Goal: Information Seeking & Learning: Find contact information

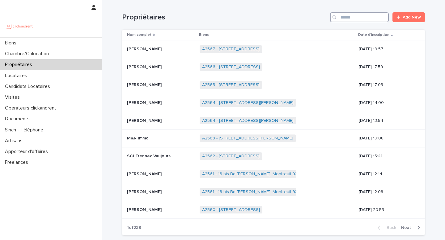
click at [359, 16] on input "Search" at bounding box center [359, 17] width 59 height 10
paste input "**********"
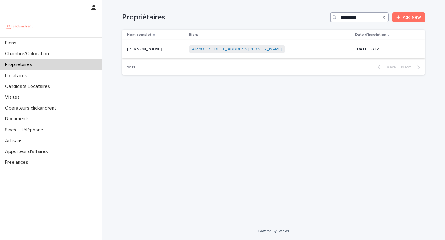
type input "**********"
click at [282, 52] on link "A1330 - [STREET_ADDRESS][PERSON_NAME]" at bounding box center [237, 49] width 90 height 5
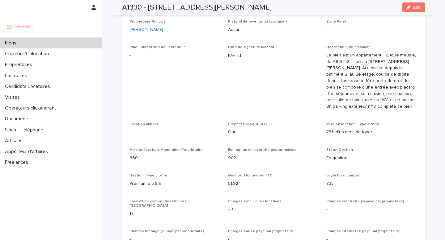
scroll to position [541, 0]
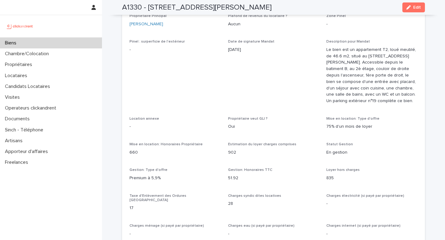
drag, startPoint x: 393, startPoint y: 56, endPoint x: 362, endPoint y: 65, distance: 32.8
click at [362, 65] on p "Le bien est un appartement T2, loué meublé, de 46.6 m2, situé au [STREET_ADDRES…" at bounding box center [371, 76] width 91 height 58
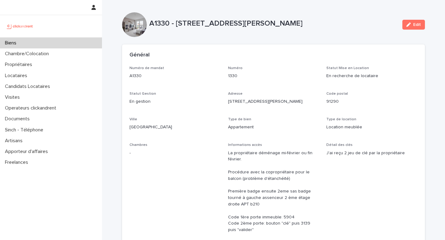
scroll to position [19, 0]
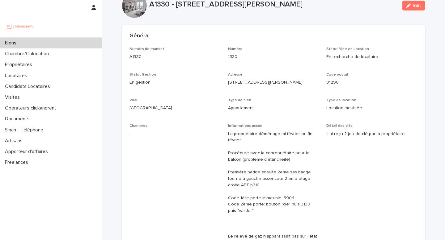
click at [79, 41] on div "Biens" at bounding box center [51, 43] width 102 height 11
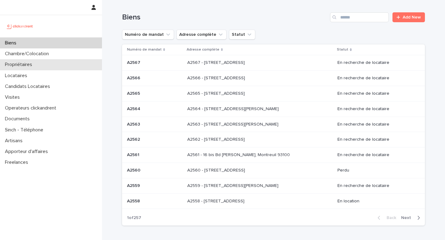
click at [58, 64] on div "Propriétaires" at bounding box center [51, 64] width 102 height 11
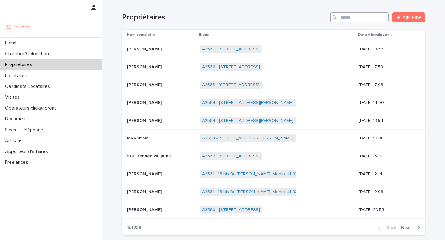
click at [361, 20] on input "Search" at bounding box center [359, 17] width 59 height 10
paste input "**********"
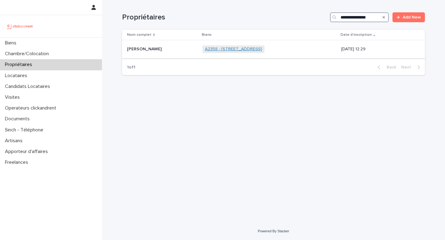
type input "**********"
click at [258, 48] on link "A2358 - [STREET_ADDRESS]" at bounding box center [233, 49] width 57 height 5
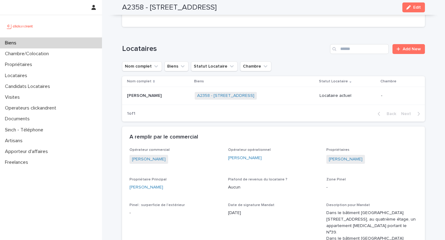
scroll to position [232, 0]
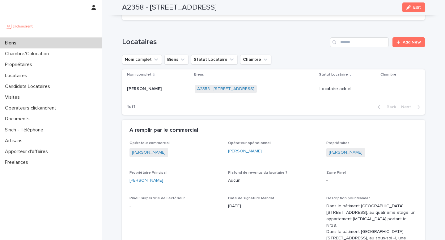
click at [162, 181] on div "[PERSON_NAME]" at bounding box center [175, 181] width 91 height 6
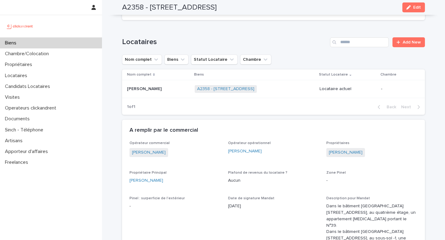
click at [134, 14] on div "A2358 - [STREET_ADDRESS] Edit" at bounding box center [273, 7] width 303 height 15
click at [134, 6] on h2 "A2358 - [STREET_ADDRESS]" at bounding box center [169, 7] width 95 height 9
copy h2 "A2358"
click at [57, 45] on div "Biens" at bounding box center [51, 43] width 102 height 11
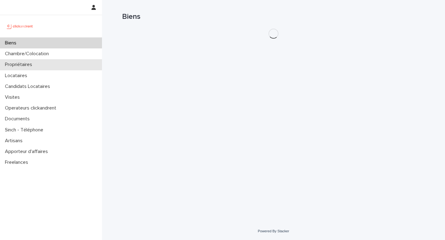
click at [44, 64] on div "Propriétaires" at bounding box center [51, 64] width 102 height 11
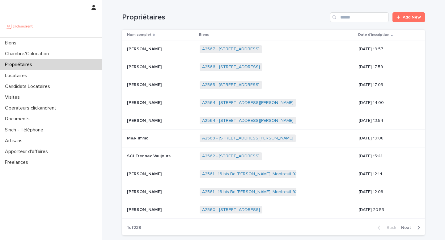
click at [350, 24] on div "Propriétaires Add New" at bounding box center [273, 15] width 303 height 30
click at [350, 17] on input "Search" at bounding box center [359, 17] width 59 height 10
paste input "**********"
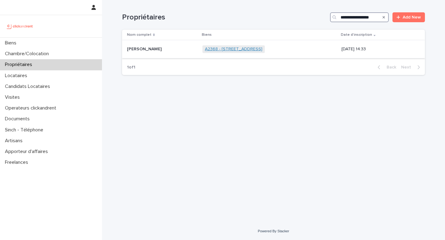
type input "**********"
click at [262, 49] on link "A2368 - [STREET_ADDRESS]" at bounding box center [233, 49] width 57 height 5
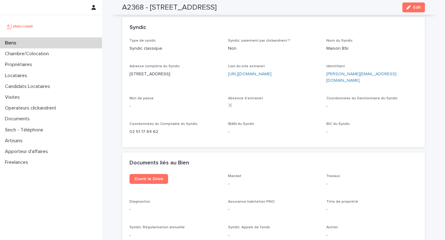
scroll to position [2105, 0]
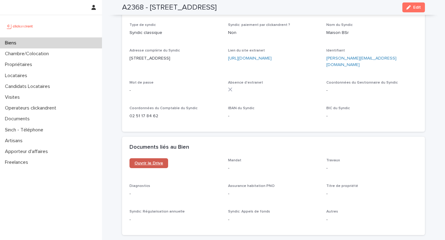
click at [152, 161] on span "Ouvrir le Drive" at bounding box center [148, 163] width 29 height 4
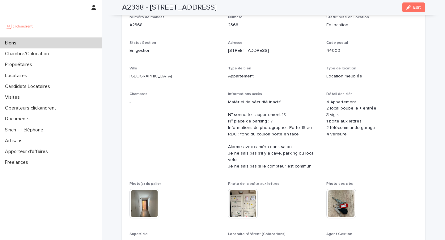
scroll to position [0, 0]
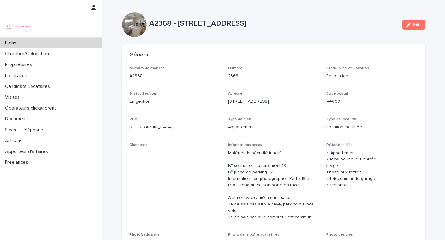
click at [167, 18] on div "A2368 - [STREET_ADDRESS]" at bounding box center [273, 23] width 248 height 10
copy p "A2368"
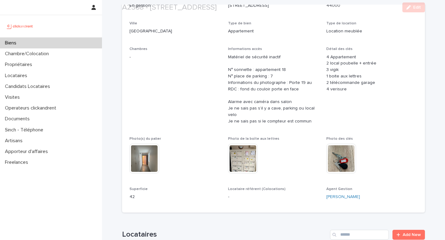
scroll to position [183, 0]
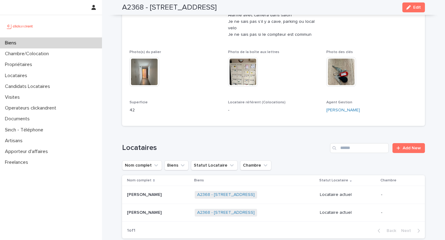
click at [173, 214] on td "[PERSON_NAME] [PERSON_NAME]" at bounding box center [157, 213] width 70 height 18
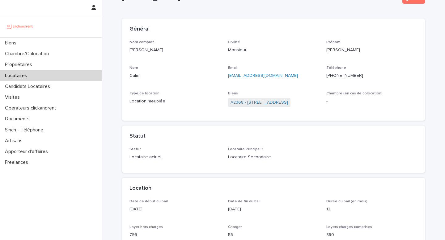
scroll to position [40, 0]
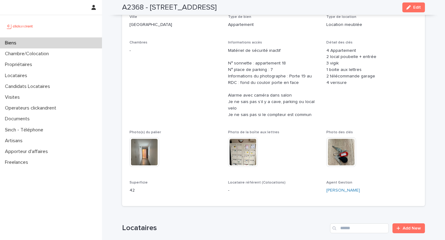
scroll to position [185, 0]
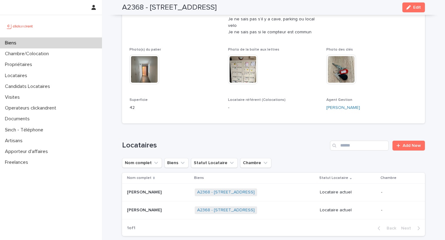
click at [169, 190] on p at bounding box center [158, 192] width 63 height 5
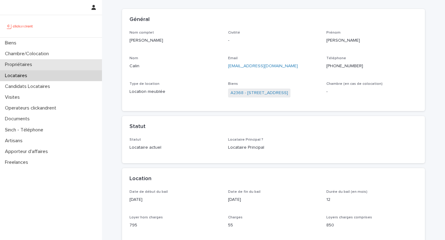
scroll to position [38, 0]
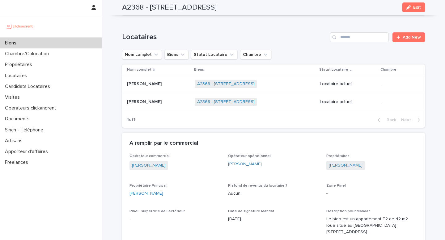
scroll to position [294, 0]
click at [170, 83] on div "[PERSON_NAME] [PERSON_NAME]" at bounding box center [158, 84] width 63 height 10
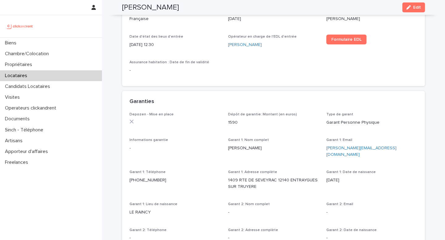
click at [145, 11] on h2 "[PERSON_NAME]" at bounding box center [150, 7] width 57 height 9
copy div "[PERSON_NAME] Edit"
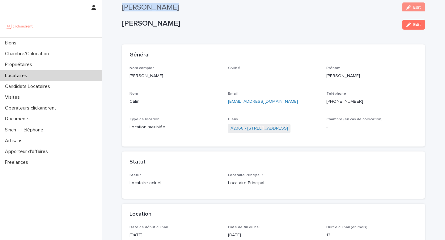
scroll to position [4, 0]
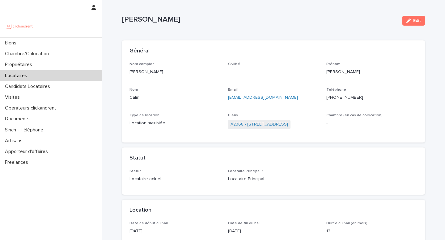
click at [274, 99] on link "[EMAIL_ADDRESS][DOMAIN_NAME]" at bounding box center [263, 98] width 70 height 4
click at [282, 98] on p "[EMAIL_ADDRESS][DOMAIN_NAME]" at bounding box center [273, 98] width 91 height 6
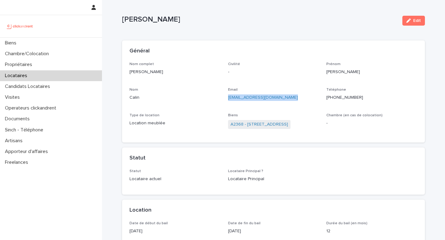
copy link "[EMAIL_ADDRESS][DOMAIN_NAME]"
click at [151, 69] on p "[PERSON_NAME]" at bounding box center [175, 72] width 91 height 6
copy p "Calin"
click at [278, 94] on div "[EMAIL_ADDRESS][DOMAIN_NAME]" at bounding box center [273, 97] width 91 height 8
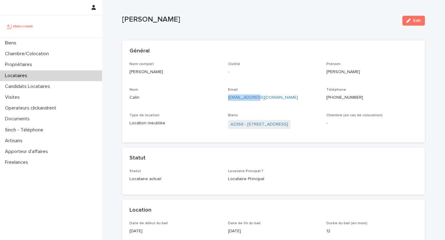
click at [278, 94] on div "[EMAIL_ADDRESS][DOMAIN_NAME]" at bounding box center [273, 97] width 91 height 8
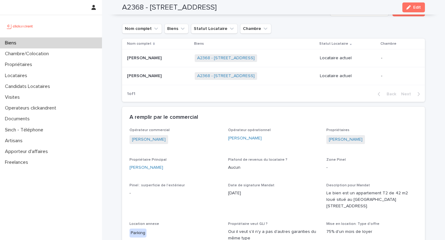
scroll to position [320, 0]
click at [277, 76] on td "A2368 - [STREET_ADDRESS] + 0" at bounding box center [254, 76] width 125 height 18
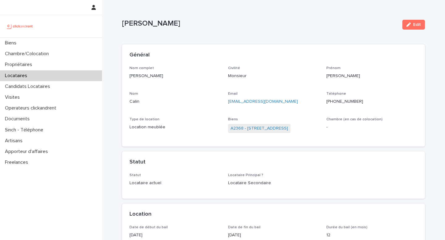
click at [289, 100] on p "[EMAIL_ADDRESS][DOMAIN_NAME]" at bounding box center [273, 102] width 91 height 6
copy link "[EMAIL_ADDRESS][DOMAIN_NAME]"
click at [159, 77] on p "[PERSON_NAME]" at bounding box center [175, 76] width 91 height 6
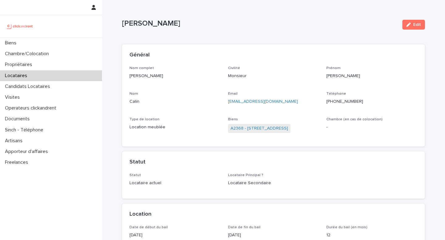
click at [159, 77] on p "[PERSON_NAME]" at bounding box center [175, 76] width 91 height 6
copy p "[PERSON_NAME]"
click at [294, 101] on p "[EMAIL_ADDRESS][DOMAIN_NAME]" at bounding box center [273, 102] width 91 height 6
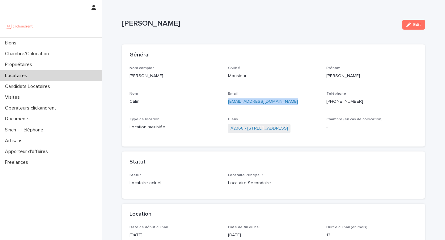
click at [294, 101] on p "[EMAIL_ADDRESS][DOMAIN_NAME]" at bounding box center [273, 102] width 91 height 6
copy link "[EMAIL_ADDRESS][DOMAIN_NAME]"
click at [288, 130] on link "A2368 - [STREET_ADDRESS]" at bounding box center [259, 128] width 57 height 6
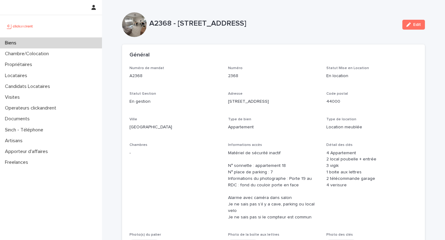
drag, startPoint x: 178, startPoint y: 24, endPoint x: 322, endPoint y: 35, distance: 144.5
click at [322, 35] on div "A2368 - [STREET_ADDRESS] Edit" at bounding box center [273, 24] width 303 height 25
copy p "[STREET_ADDRESS]"
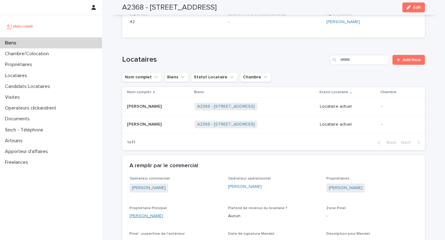
click at [162, 213] on link "[PERSON_NAME]" at bounding box center [147, 216] width 34 height 6
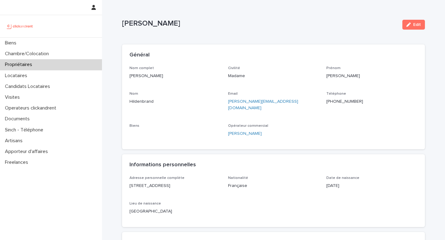
click at [150, 106] on div "[PERSON_NAME]" at bounding box center [175, 101] width 91 height 18
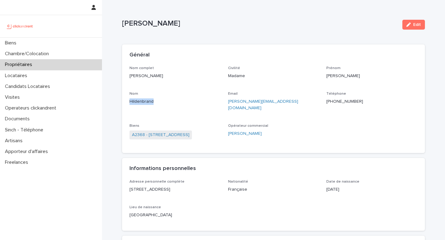
click at [150, 106] on div "[PERSON_NAME]" at bounding box center [175, 101] width 91 height 18
click at [189, 132] on link "A2368 - [STREET_ADDRESS]" at bounding box center [160, 135] width 57 height 6
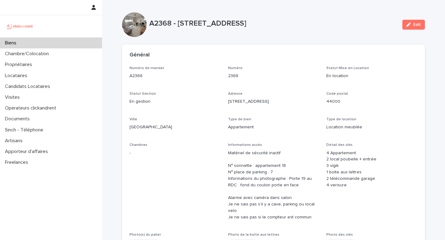
drag, startPoint x: 177, startPoint y: 23, endPoint x: 340, endPoint y: 29, distance: 163.6
click at [341, 30] on div "A2368 - [STREET_ADDRESS]" at bounding box center [273, 24] width 248 height 11
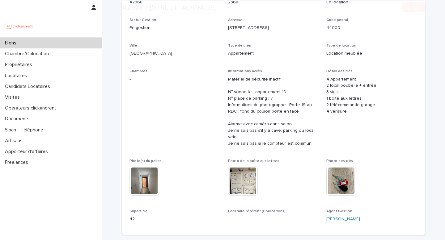
scroll to position [244, 0]
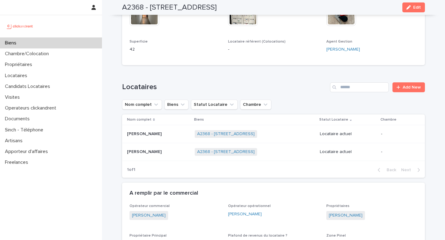
click at [173, 125] on td "[PERSON_NAME] [PERSON_NAME]" at bounding box center [157, 134] width 70 height 18
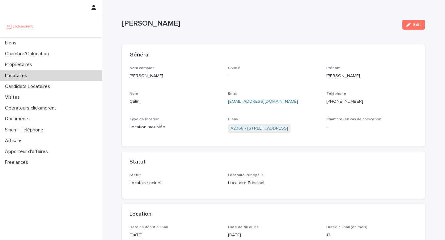
click at [285, 100] on p "[EMAIL_ADDRESS][DOMAIN_NAME]" at bounding box center [273, 102] width 91 height 6
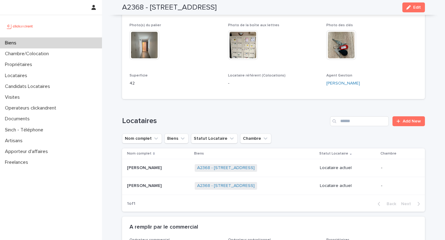
scroll to position [249, 0]
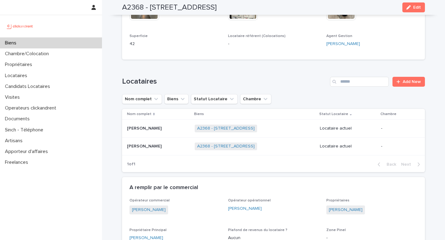
click at [168, 145] on div "[PERSON_NAME] [PERSON_NAME]" at bounding box center [158, 147] width 63 height 10
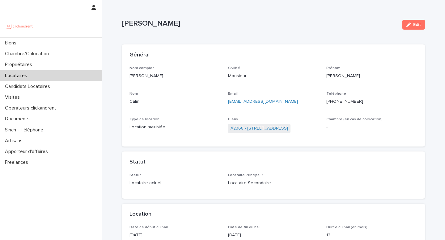
click at [289, 101] on p "[EMAIL_ADDRESS][DOMAIN_NAME]" at bounding box center [273, 102] width 91 height 6
click at [289, 100] on p "[EMAIL_ADDRESS][DOMAIN_NAME]" at bounding box center [273, 102] width 91 height 6
click at [156, 75] on p "[PERSON_NAME]" at bounding box center [175, 76] width 91 height 6
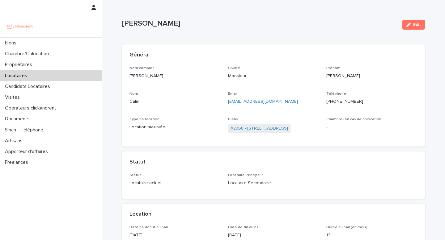
click at [51, 36] on div at bounding box center [51, 26] width 102 height 22
click at [52, 42] on div "Biens" at bounding box center [51, 43] width 102 height 11
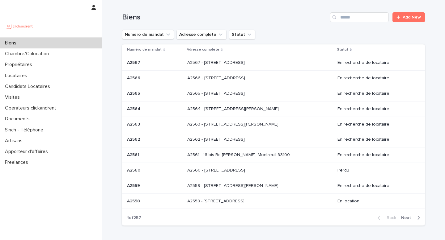
click at [79, 44] on div "Biens" at bounding box center [51, 43] width 102 height 11
click at [59, 61] on div "Propriétaires" at bounding box center [51, 64] width 102 height 11
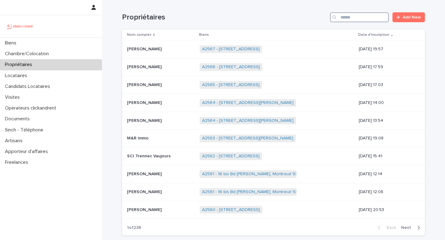
click at [370, 19] on input "Search" at bounding box center [359, 17] width 59 height 10
paste input "********"
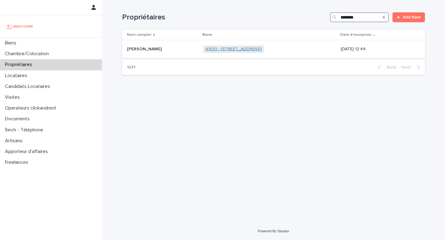
type input "********"
click at [262, 51] on link "A1533 - [STREET_ADDRESS]" at bounding box center [234, 49] width 56 height 5
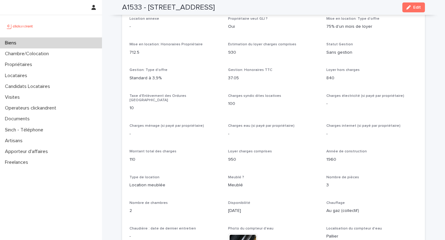
scroll to position [544, 0]
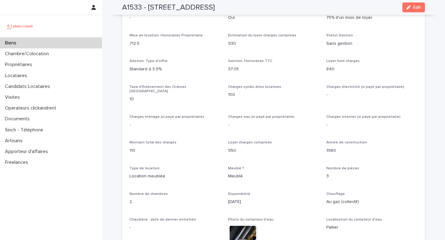
click at [22, 43] on div "Biens" at bounding box center [51, 43] width 102 height 11
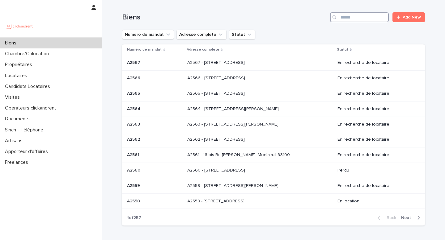
click at [349, 21] on input "Search" at bounding box center [359, 17] width 59 height 10
paste input "*****"
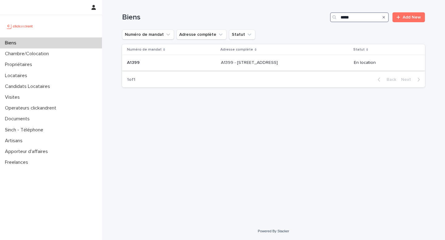
type input "*****"
click at [230, 60] on p "A1399 - [STREET_ADDRESS]" at bounding box center [250, 62] width 58 height 6
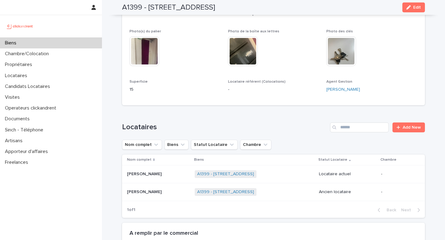
scroll to position [145, 0]
click at [163, 175] on p at bounding box center [158, 174] width 63 height 5
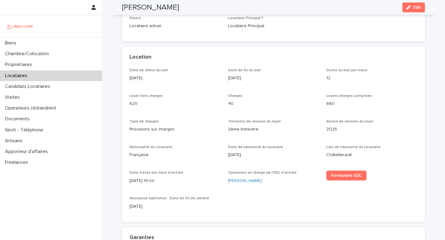
scroll to position [295, 0]
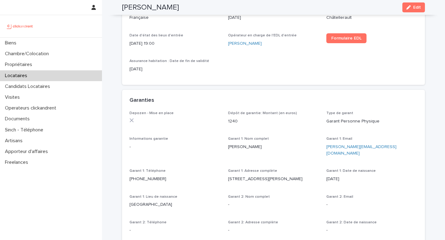
click at [146, 176] on p "[PHONE_NUMBER]" at bounding box center [175, 179] width 91 height 6
click at [146, 177] on ringoverc2c-number-84e06f14122c "[PHONE_NUMBER]" at bounding box center [148, 179] width 37 height 4
